Goal: Task Accomplishment & Management: Complete application form

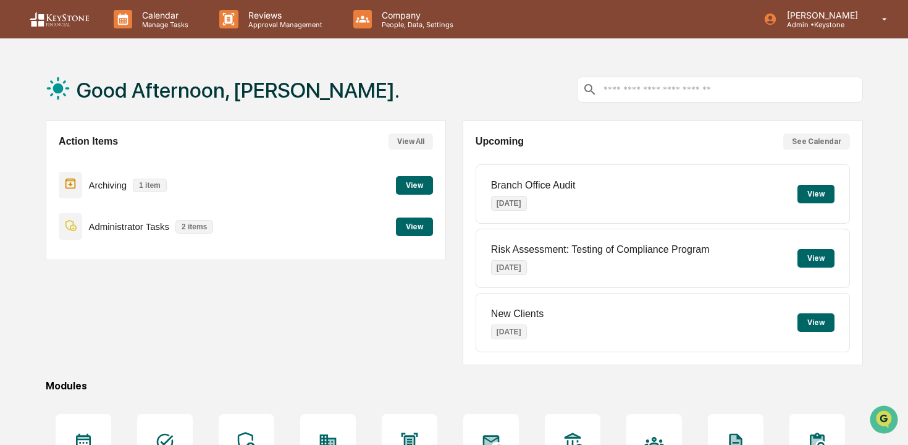
click at [424, 225] on button "View" at bounding box center [414, 226] width 37 height 19
click at [411, 189] on button "View" at bounding box center [414, 185] width 37 height 19
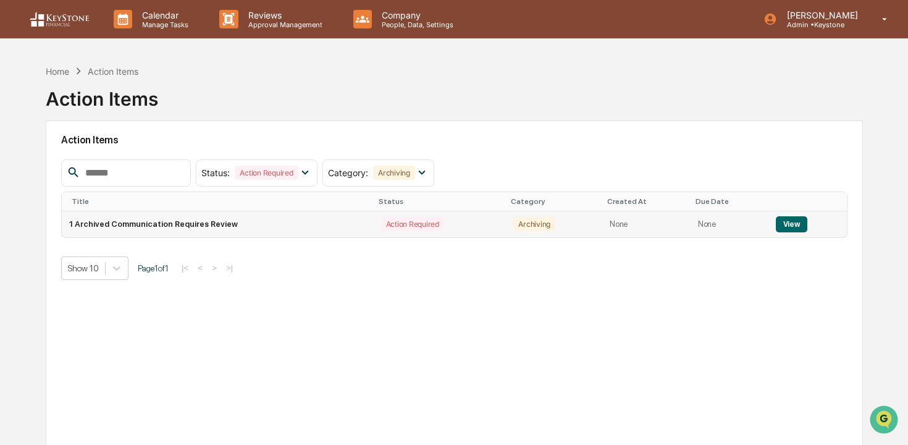
click at [795, 227] on button "View" at bounding box center [791, 224] width 31 height 16
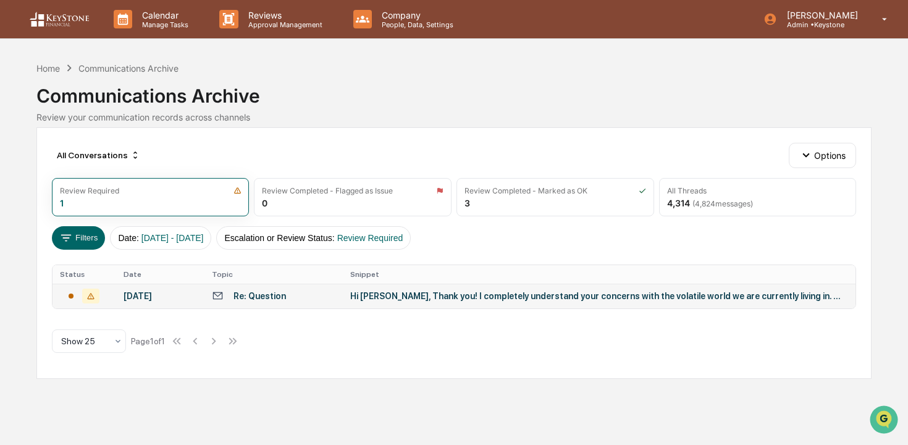
click at [670, 295] on div "Hi Roxane, Thank you! I completely understand your concerns with the volatile w…" at bounding box center [597, 296] width 494 height 10
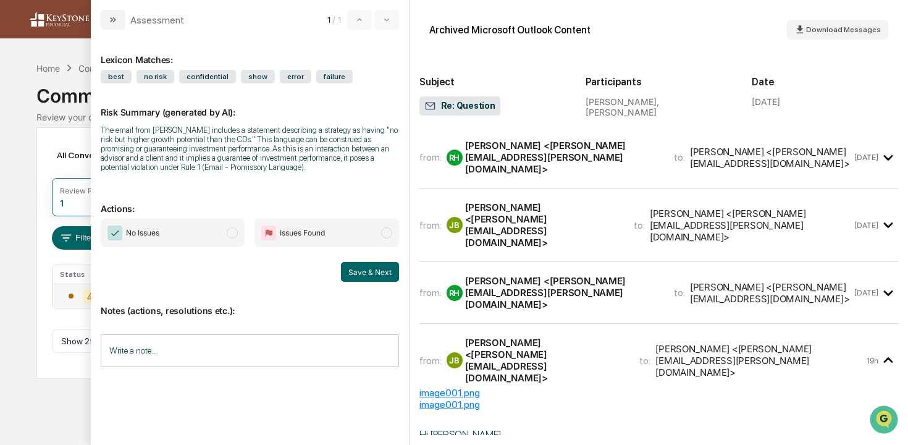
click at [204, 247] on span "No Issues" at bounding box center [173, 233] width 144 height 28
click at [366, 282] on button "Save & Next" at bounding box center [370, 272] width 58 height 20
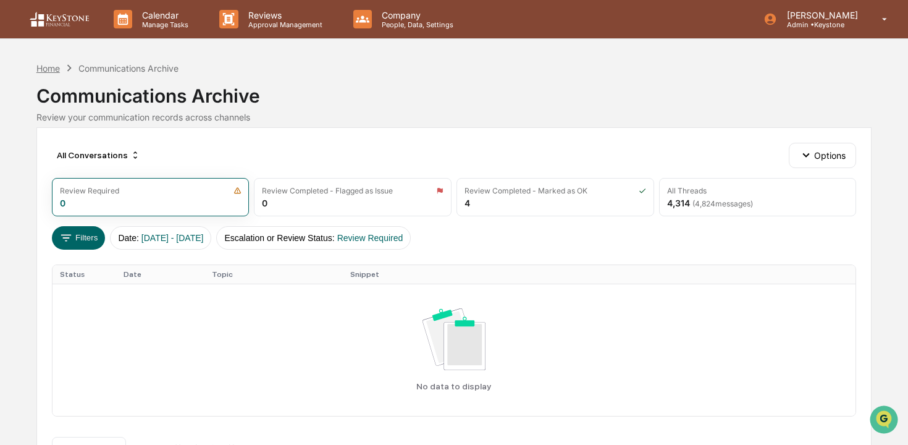
click at [57, 67] on div "Home" at bounding box center [47, 68] width 23 height 10
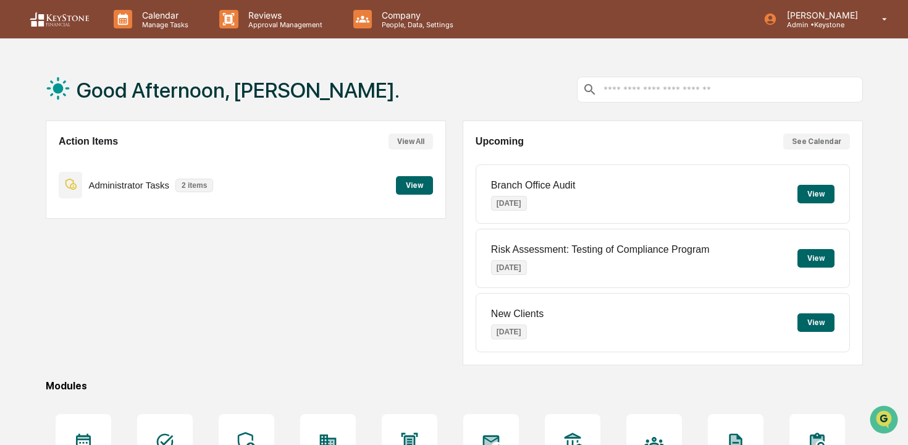
scroll to position [6, 0]
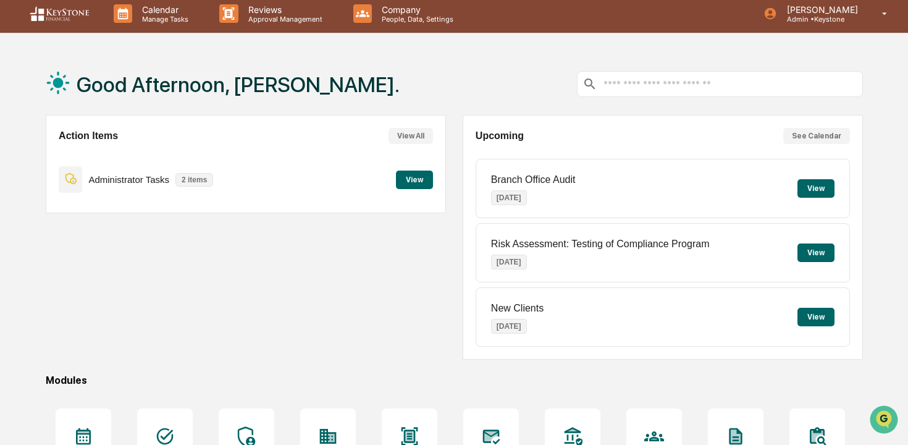
click at [425, 182] on button "View" at bounding box center [414, 179] width 37 height 19
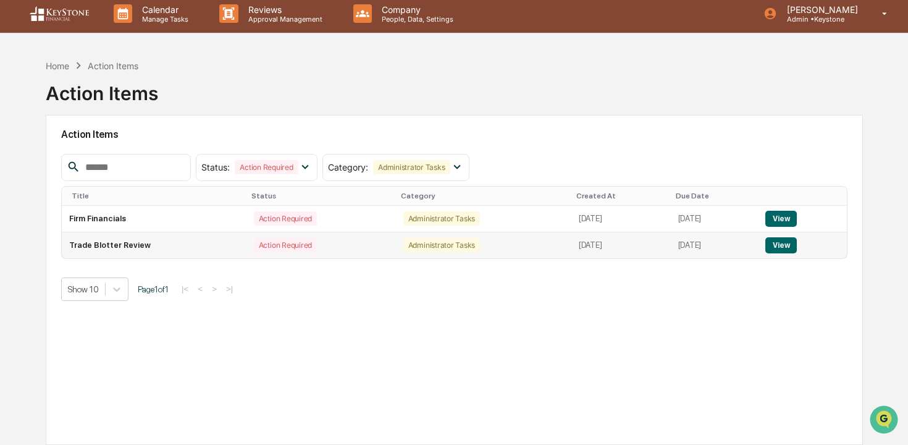
click at [788, 246] on button "View" at bounding box center [780, 245] width 31 height 16
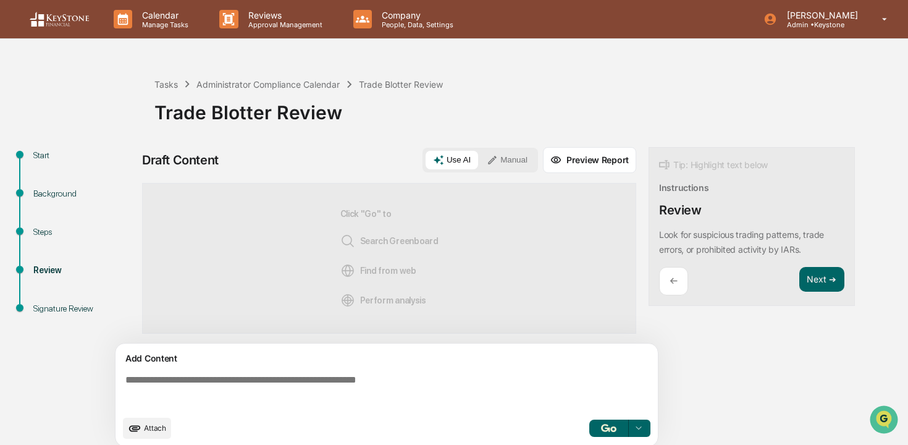
click at [682, 287] on div "←" at bounding box center [673, 281] width 29 height 29
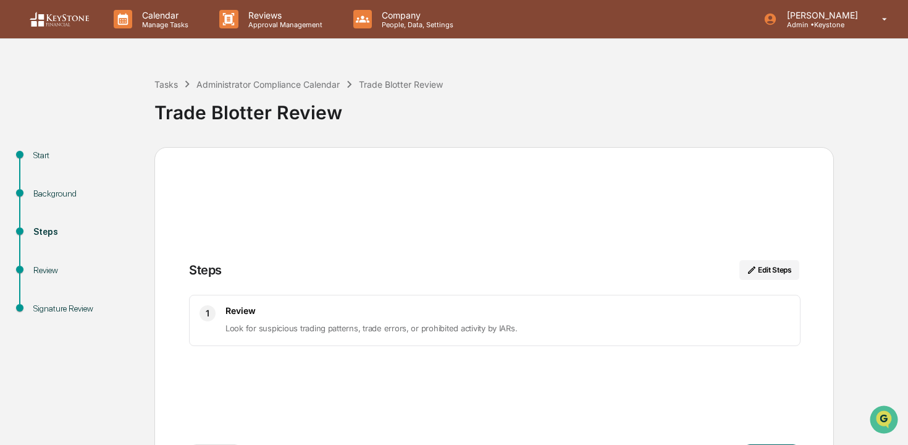
click at [61, 193] on div "Background" at bounding box center [83, 193] width 101 height 13
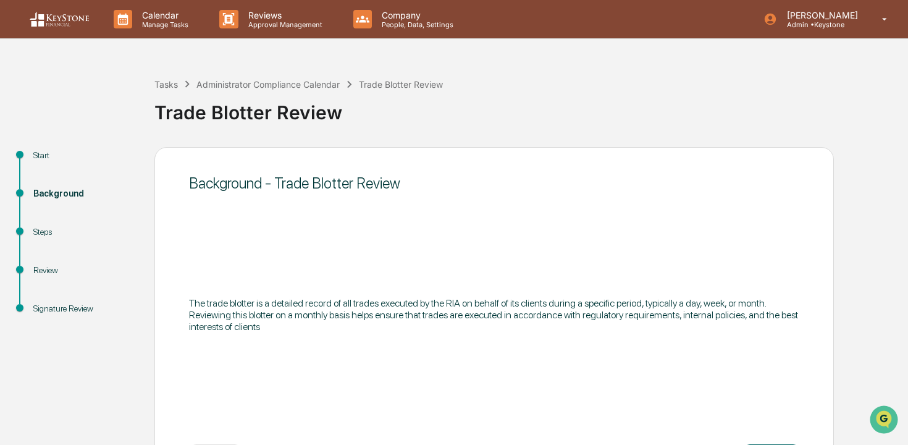
scroll to position [53, 0]
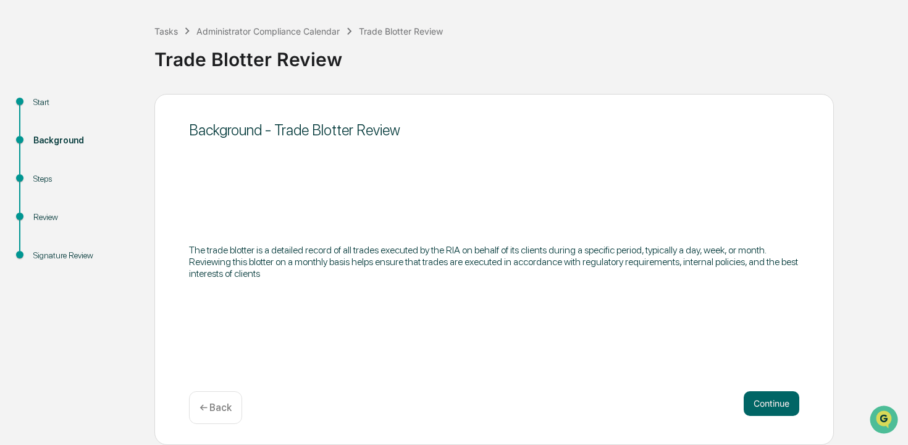
click at [786, 381] on div "Background - Trade Blotter Review The trade blotter is a detailed record of all…" at bounding box center [493, 269] width 679 height 351
click at [786, 400] on button "Continue" at bounding box center [772, 403] width 56 height 25
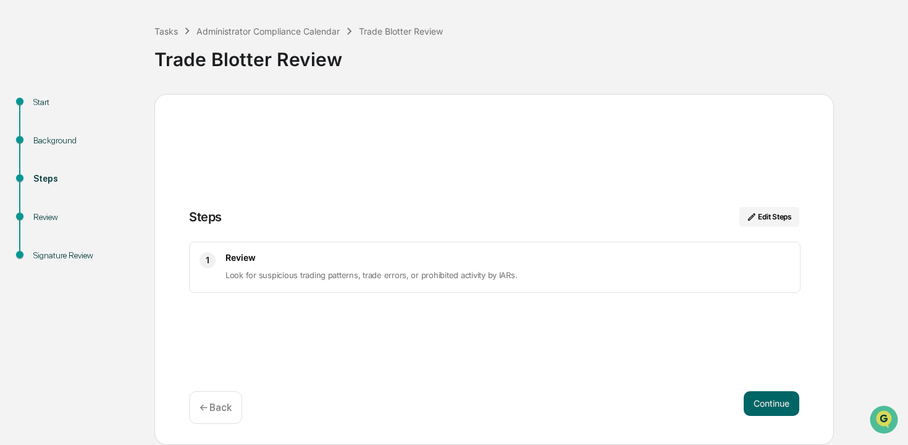
click at [786, 400] on button "Continue" at bounding box center [772, 403] width 56 height 25
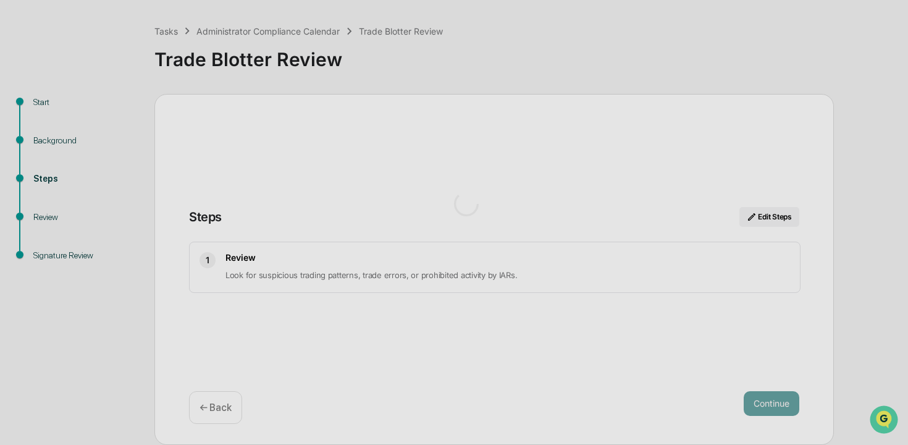
scroll to position [10, 0]
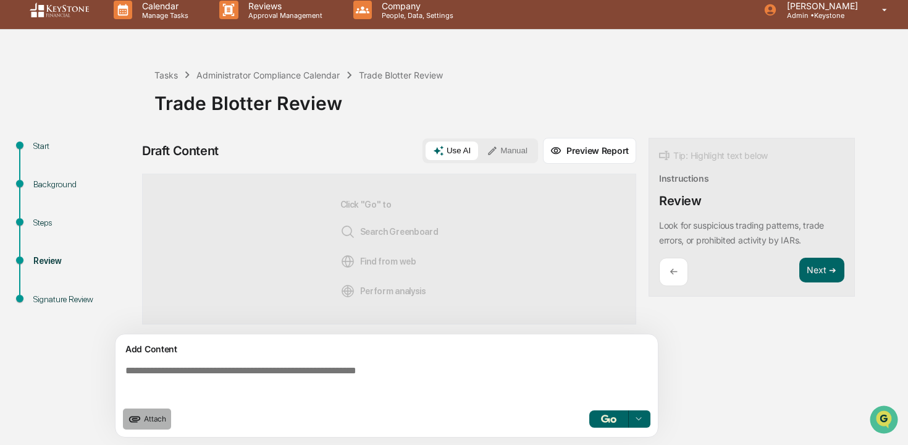
click at [140, 415] on icon "upload document" at bounding box center [135, 419] width 14 height 14
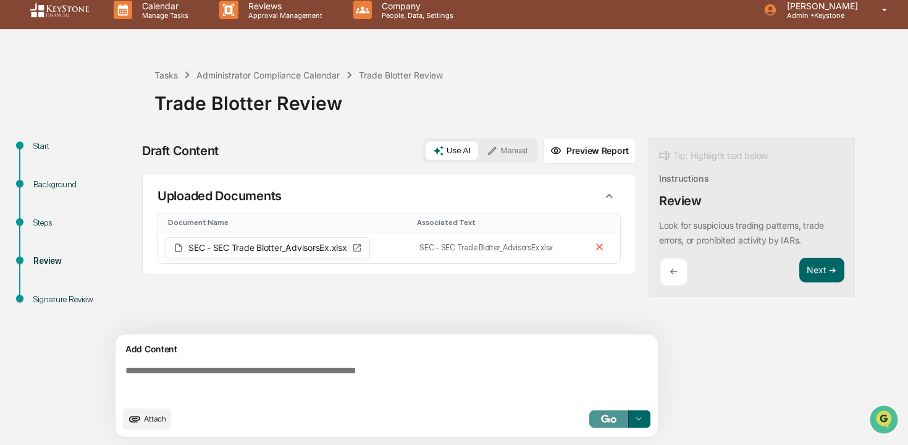
click at [604, 414] on img "button" at bounding box center [608, 418] width 15 height 8
click at [608, 419] on img "button" at bounding box center [608, 418] width 15 height 8
click at [821, 271] on button "Next ➔" at bounding box center [821, 270] width 45 height 25
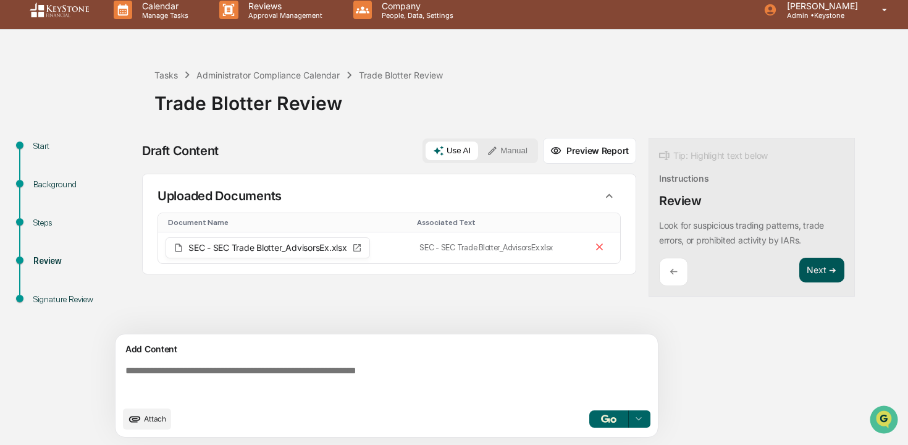
click at [816, 277] on button "Next ➔" at bounding box center [821, 270] width 45 height 25
click at [816, 269] on button "Next ➔" at bounding box center [821, 270] width 45 height 25
click at [94, 0] on link at bounding box center [67, 10] width 74 height 38
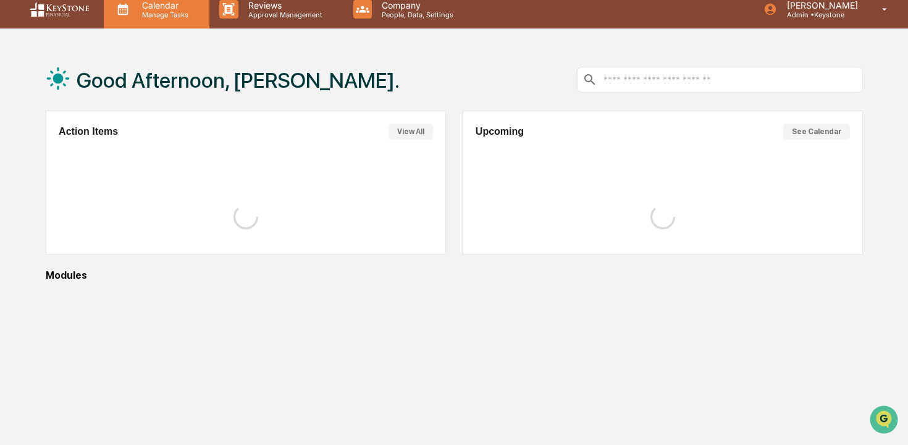
click at [143, 13] on p "Manage Tasks" at bounding box center [163, 14] width 62 height 9
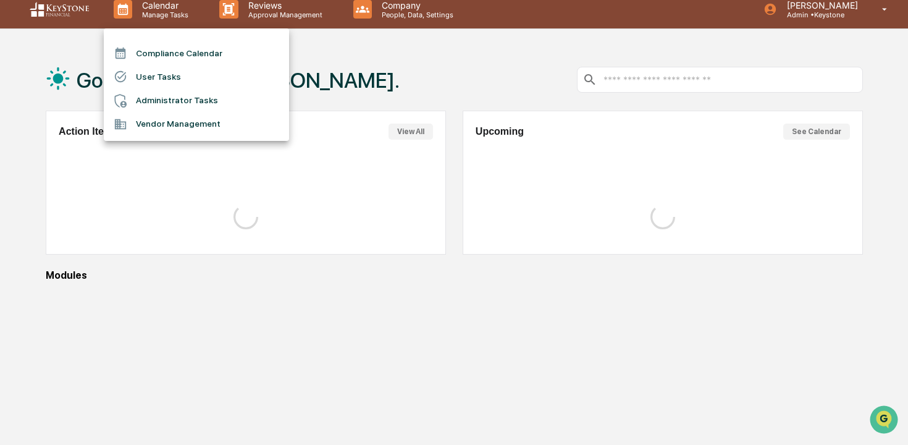
click at [35, 124] on div at bounding box center [454, 222] width 908 height 445
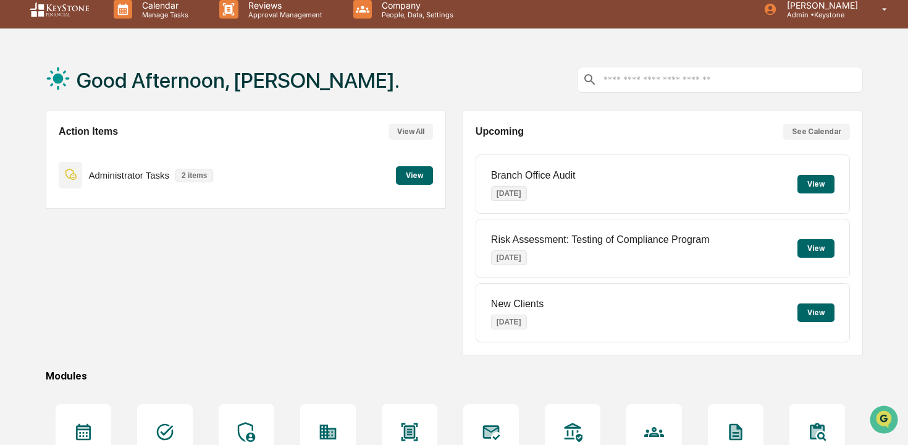
click at [421, 181] on button "View" at bounding box center [414, 175] width 37 height 19
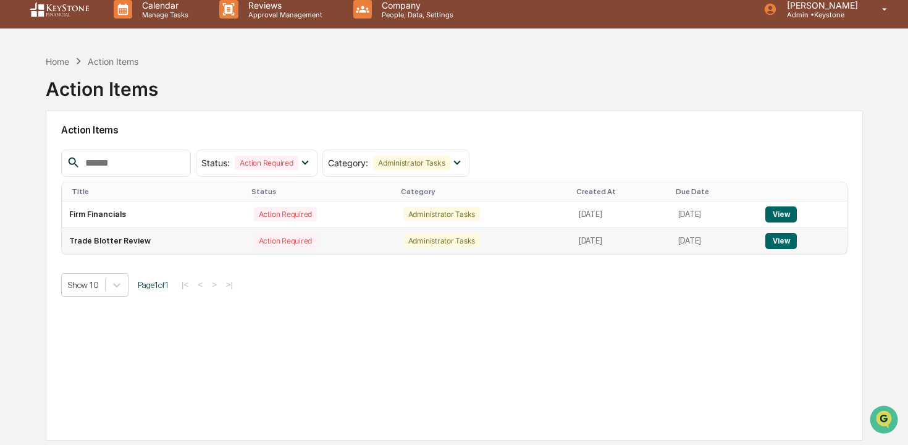
click at [789, 243] on button "View" at bounding box center [780, 241] width 31 height 16
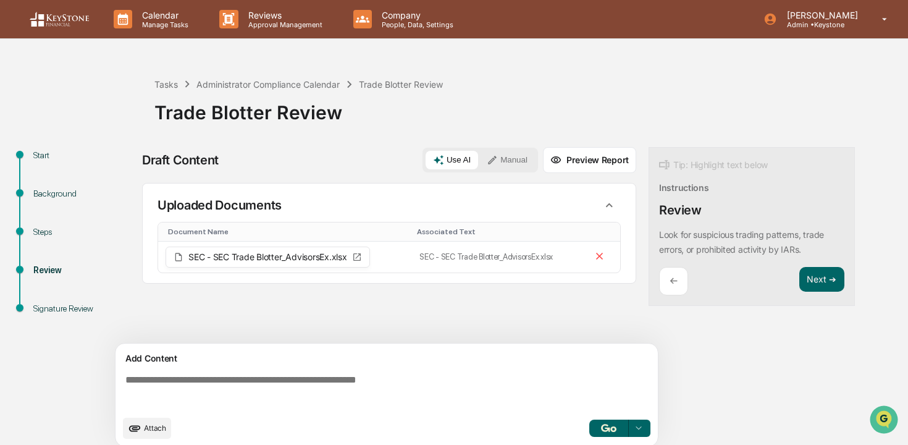
scroll to position [10, 0]
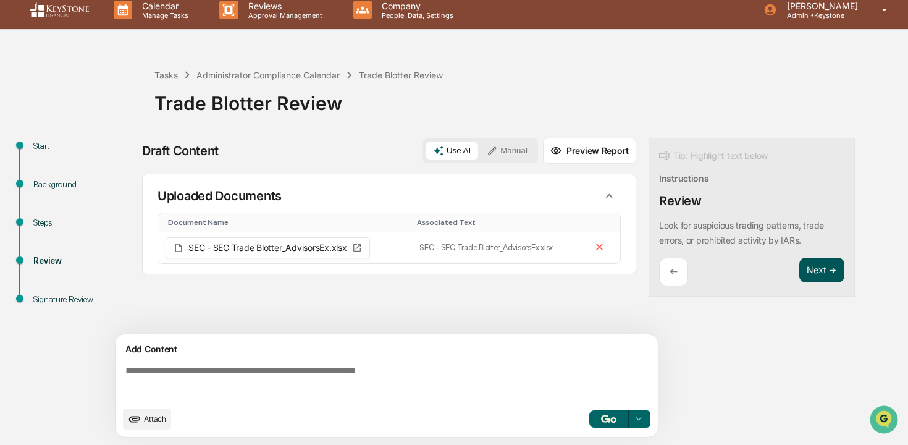
click at [817, 276] on button "Next ➔" at bounding box center [821, 270] width 45 height 25
click at [65, 300] on div "Signature Review" at bounding box center [83, 299] width 101 height 13
click at [510, 154] on button "Manual" at bounding box center [507, 150] width 56 height 19
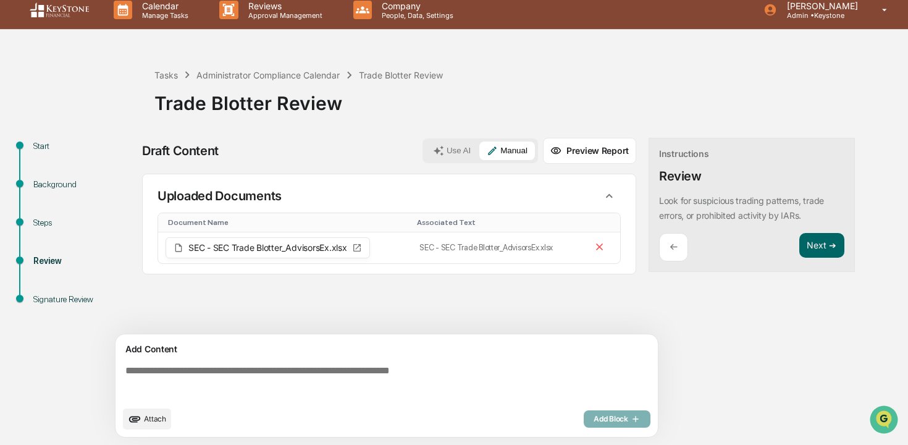
click at [339, 369] on textarea at bounding box center [388, 382] width 537 height 44
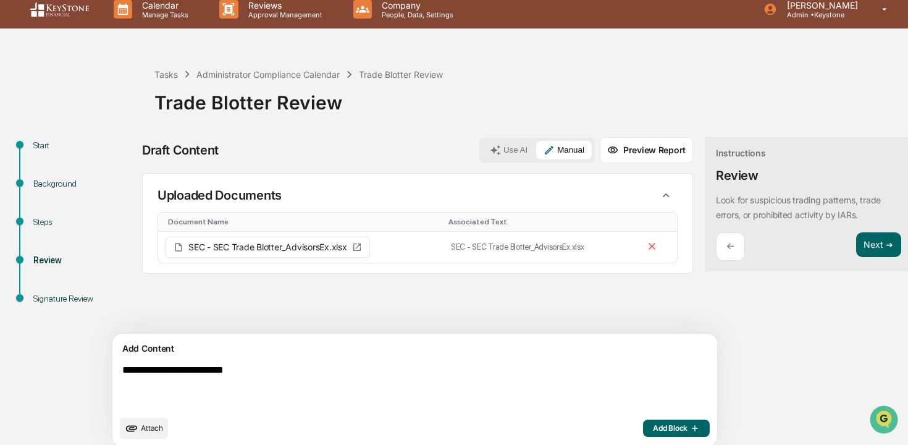
type textarea "**********"
click at [687, 425] on icon "button" at bounding box center [693, 428] width 12 height 10
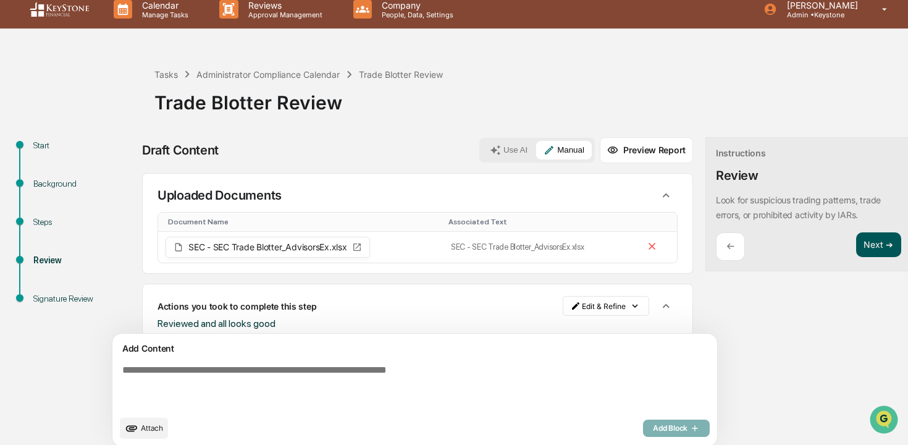
click at [856, 243] on button "Next ➔" at bounding box center [878, 244] width 45 height 25
click at [55, 299] on div "Signature Review" at bounding box center [83, 298] width 101 height 13
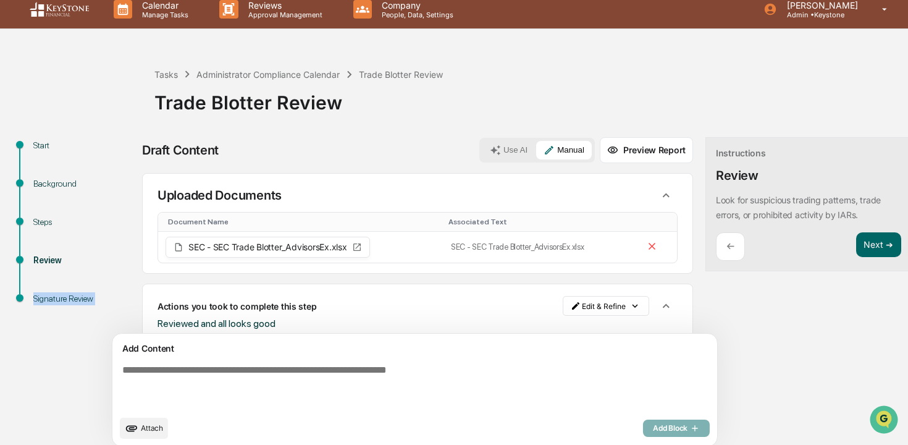
drag, startPoint x: 55, startPoint y: 299, endPoint x: 67, endPoint y: 289, distance: 15.3
click at [55, 299] on div "Signature Review" at bounding box center [83, 298] width 101 height 13
click at [612, 156] on button "Preview Report" at bounding box center [646, 150] width 93 height 26
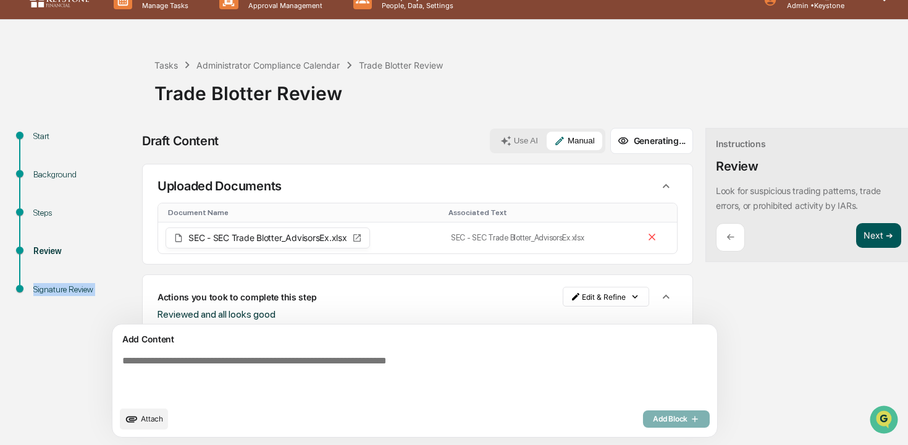
click at [856, 234] on button "Next ➔" at bounding box center [878, 235] width 45 height 25
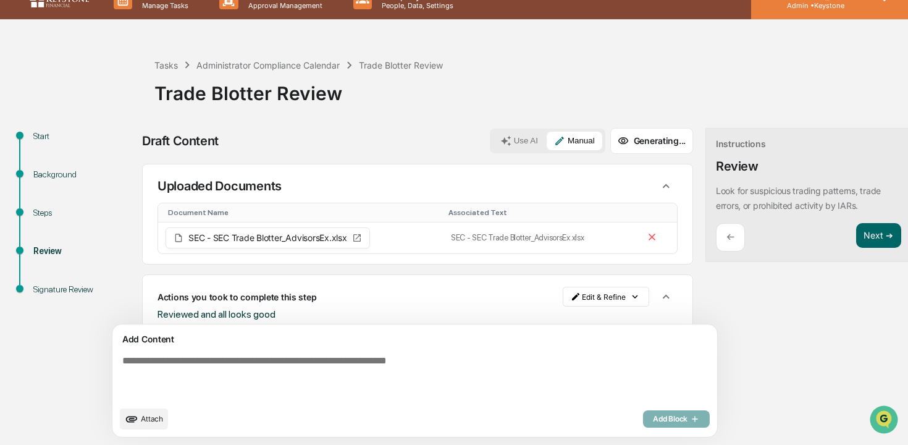
click at [833, 6] on p "Admin • Keystone" at bounding box center [820, 5] width 87 height 9
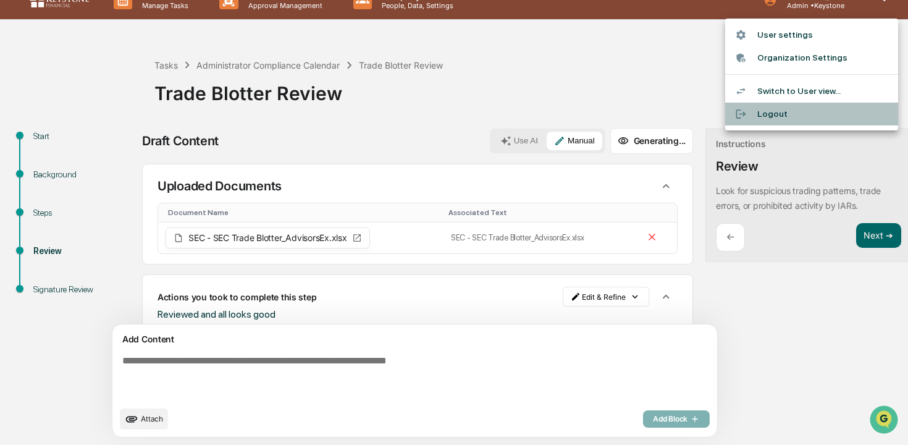
click at [795, 112] on li "Logout" at bounding box center [811, 114] width 173 height 23
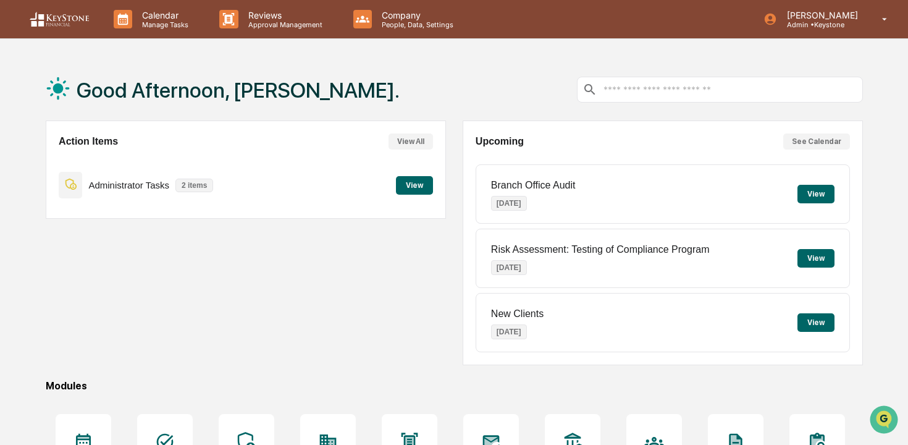
click at [420, 187] on button "View" at bounding box center [414, 185] width 37 height 19
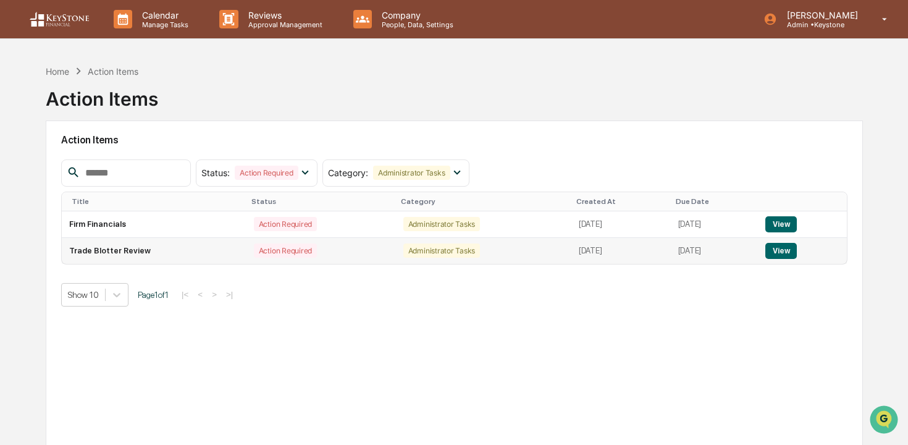
click at [797, 251] on button "View" at bounding box center [780, 251] width 31 height 16
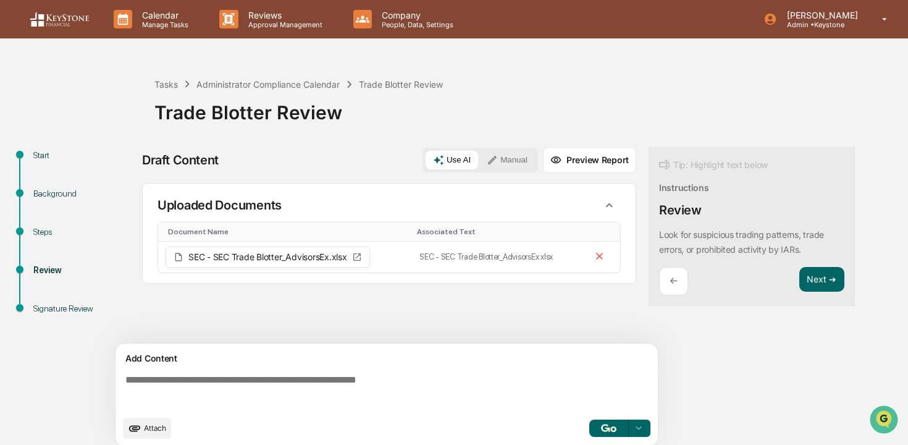
scroll to position [10, 0]
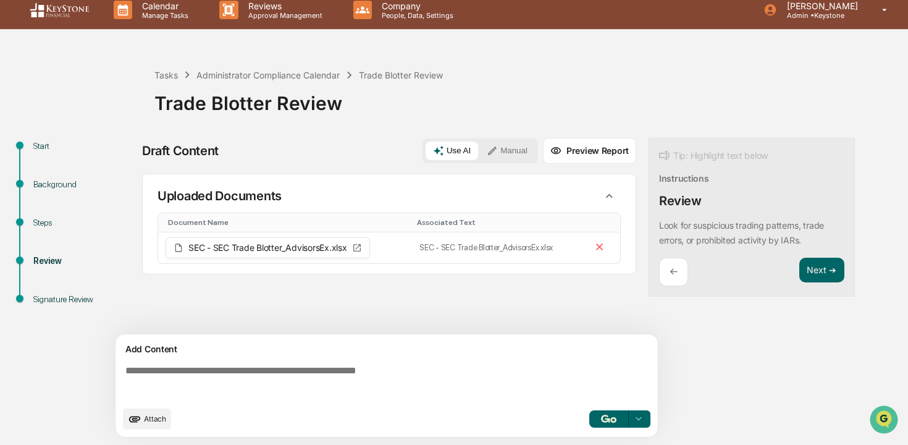
click at [849, 267] on div "Tip: Highlight text below Instructions Review Look for suspicious trading patte…" at bounding box center [751, 217] width 206 height 159
click at [813, 267] on button "Next ➔" at bounding box center [821, 270] width 45 height 25
click at [503, 156] on button "Manual" at bounding box center [507, 150] width 56 height 19
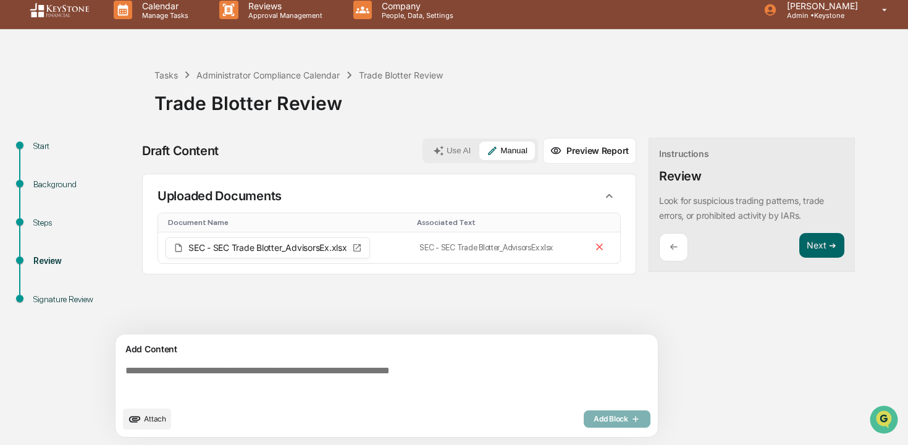
click at [452, 156] on button "Use AI" at bounding box center [452, 150] width 52 height 19
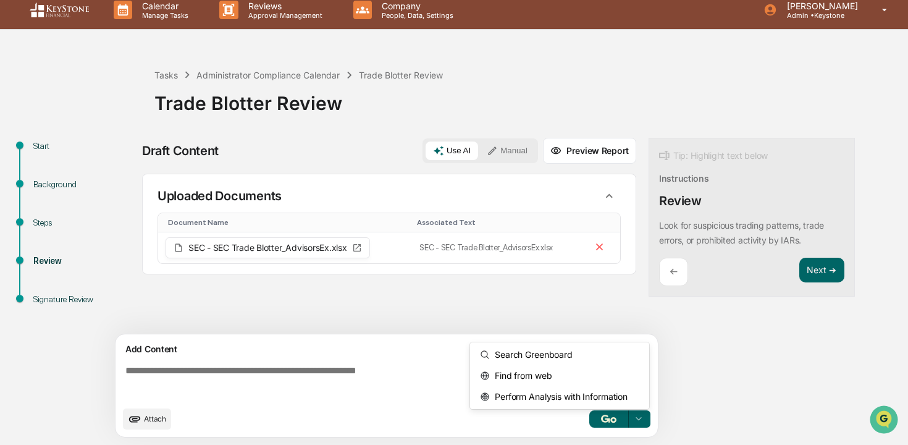
click at [648, 416] on div at bounding box center [639, 419] width 20 height 20
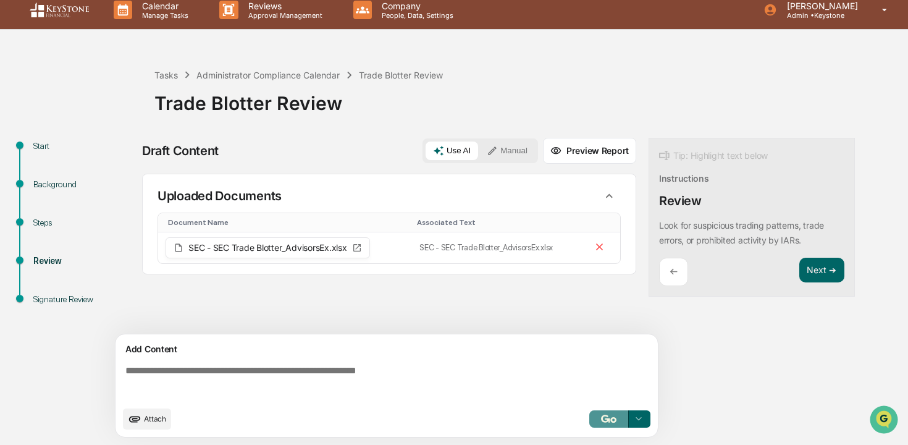
click at [613, 421] on img "button" at bounding box center [608, 418] width 15 height 8
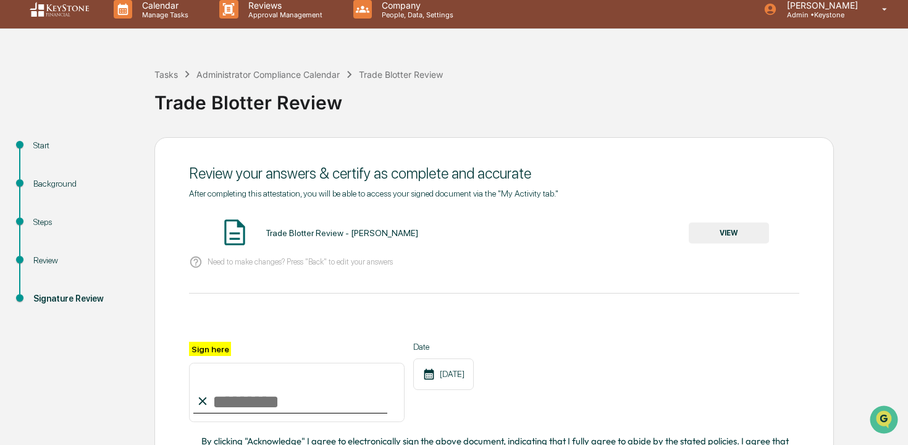
click at [256, 409] on input "Sign here" at bounding box center [297, 392] width 216 height 59
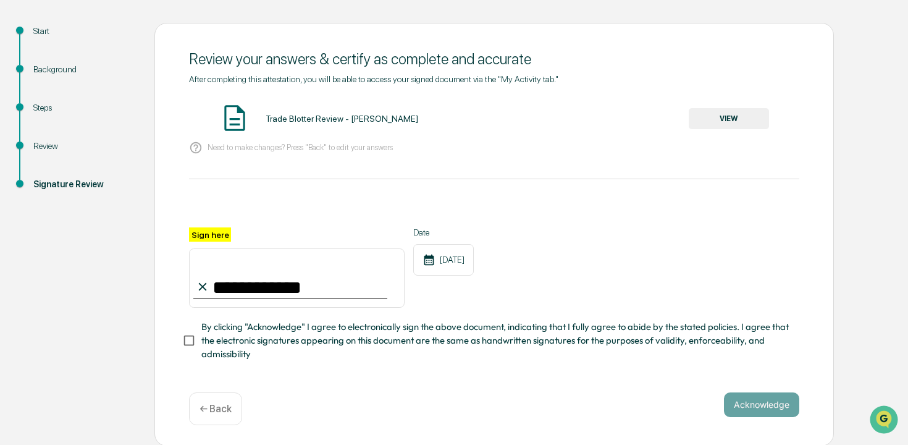
type input "**********"
click at [300, 349] on span "By clicking "Acknowledge" I agree to electronically sign the above document, in…" at bounding box center [495, 340] width 588 height 41
click at [769, 406] on button "Acknowledge" at bounding box center [761, 404] width 75 height 25
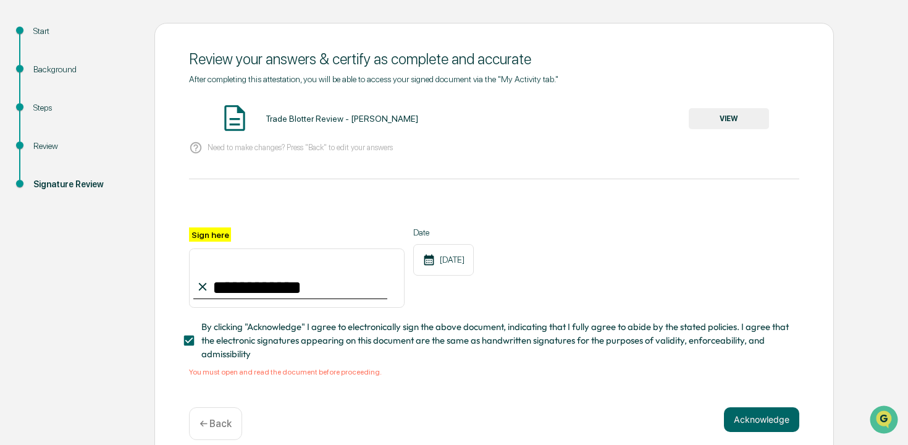
click at [729, 117] on button "VIEW" at bounding box center [729, 118] width 80 height 21
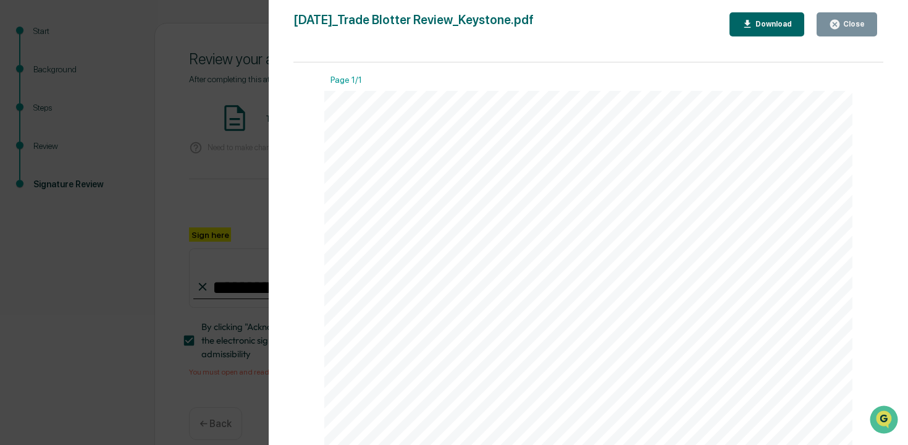
click at [850, 20] on div "Close" at bounding box center [853, 24] width 24 height 9
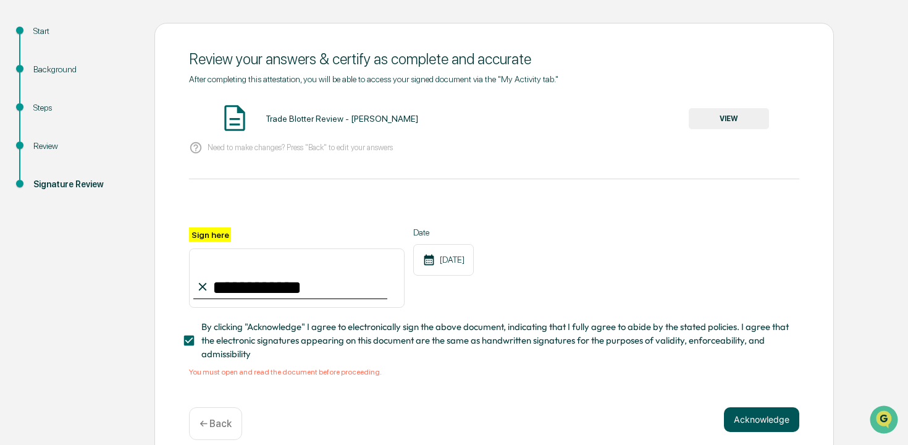
click at [758, 419] on button "Acknowledge" at bounding box center [761, 419] width 75 height 25
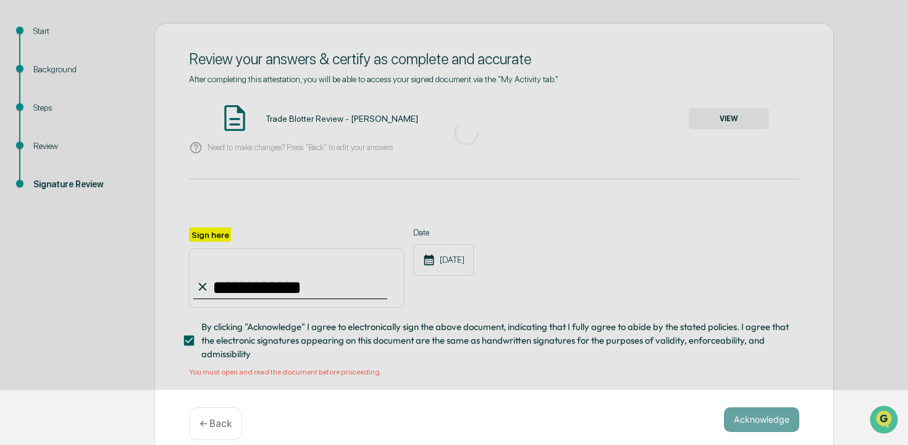
scroll to position [53, 0]
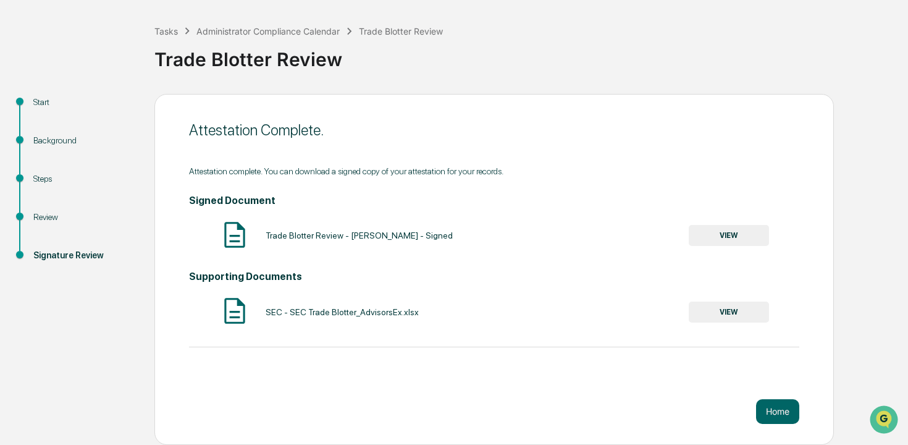
click at [758, 419] on button "Home" at bounding box center [777, 411] width 43 height 25
